Goal: Check status: Check status

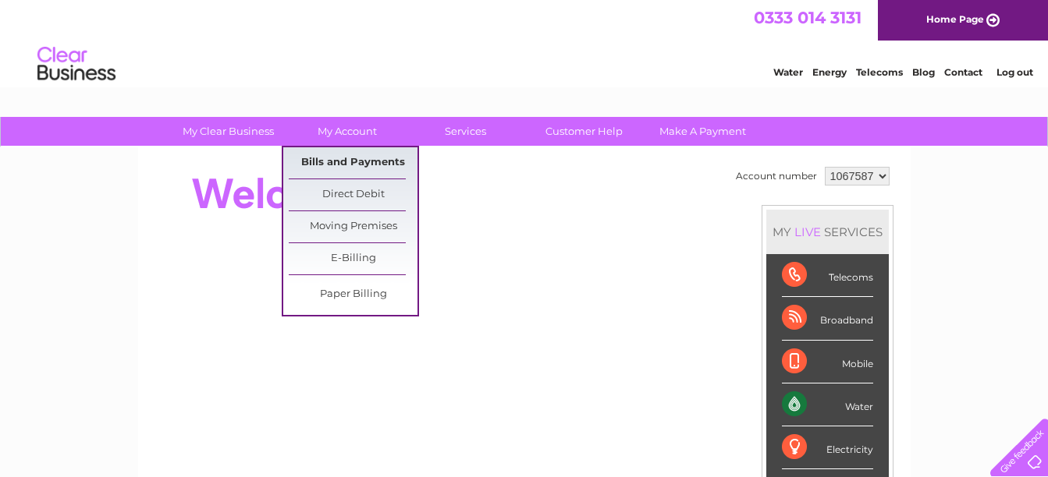
click at [351, 165] on link "Bills and Payments" at bounding box center [353, 162] width 129 height 31
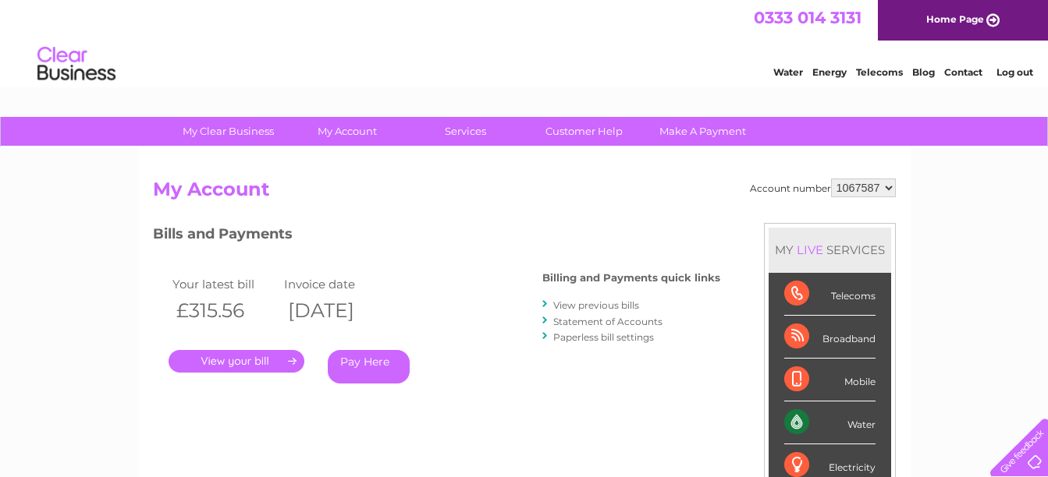
click at [579, 307] on link "View previous bills" at bounding box center [596, 306] width 86 height 12
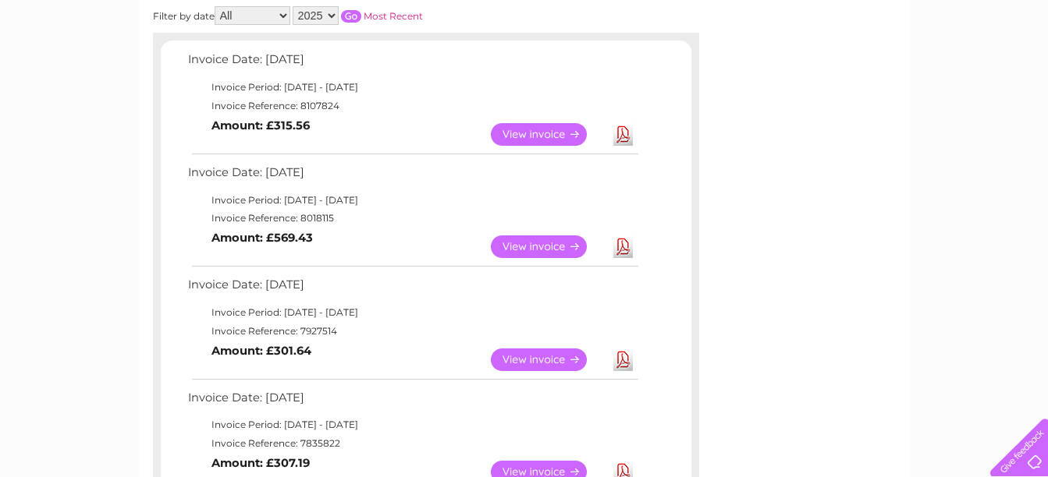
scroll to position [237, 0]
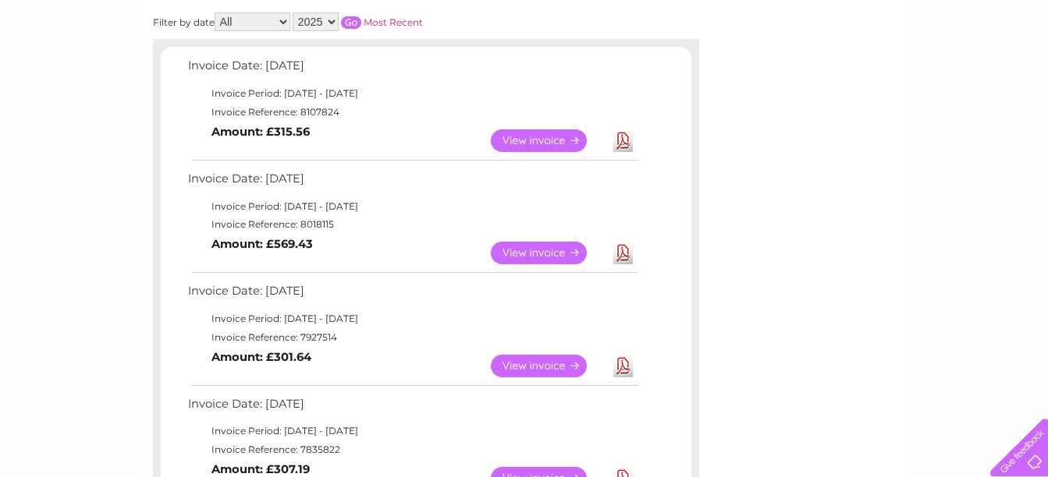
click at [315, 23] on select "2025 2024 2023 2022" at bounding box center [316, 21] width 46 height 19
select select "2024"
click at [294, 12] on select "2025 2024 2023 2022" at bounding box center [316, 21] width 46 height 19
click at [353, 23] on input "button" at bounding box center [351, 22] width 20 height 12
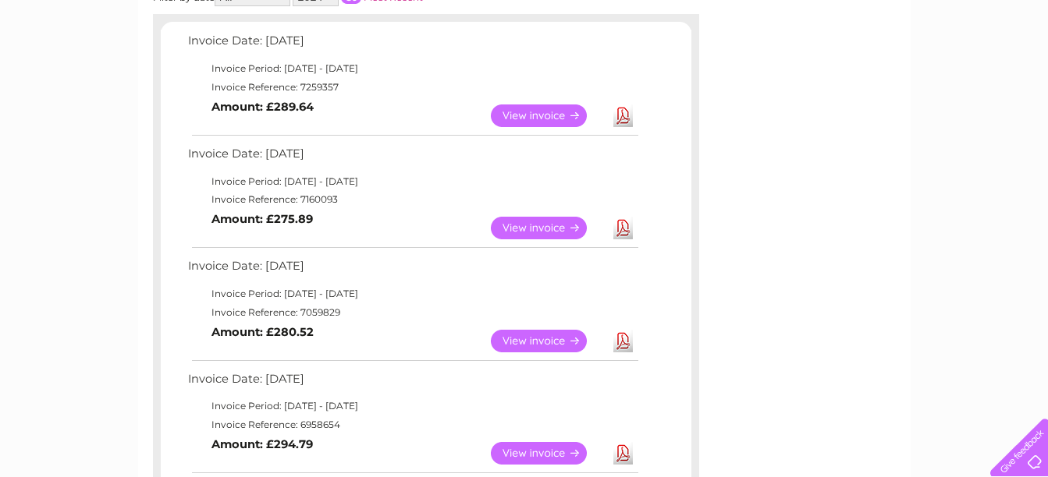
scroll to position [255, 0]
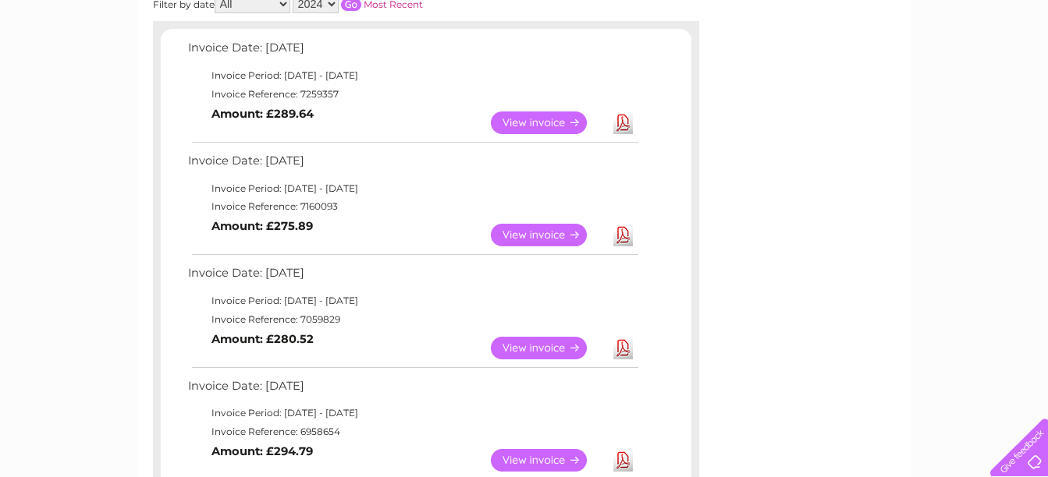
click at [564, 232] on link "View" at bounding box center [548, 235] width 115 height 23
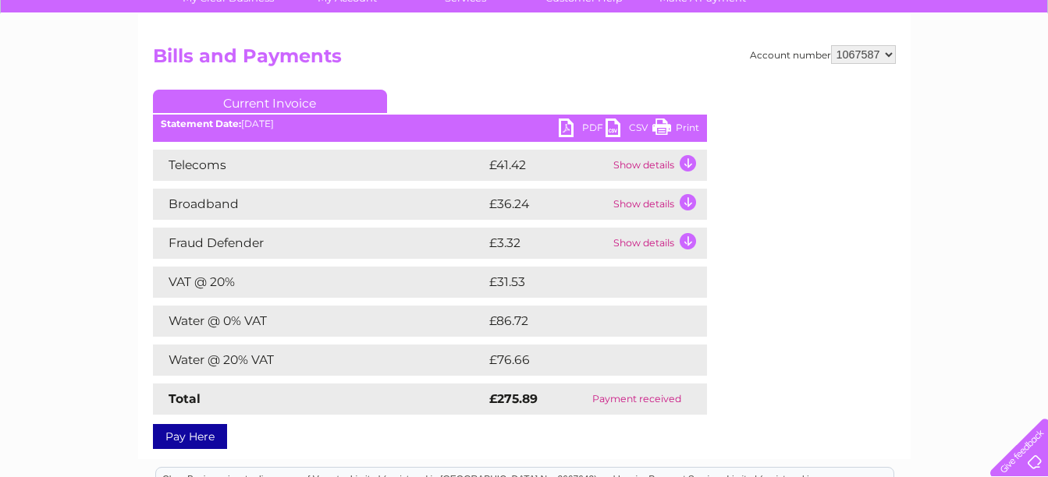
scroll to position [138, 0]
